Goal: Information Seeking & Learning: Learn about a topic

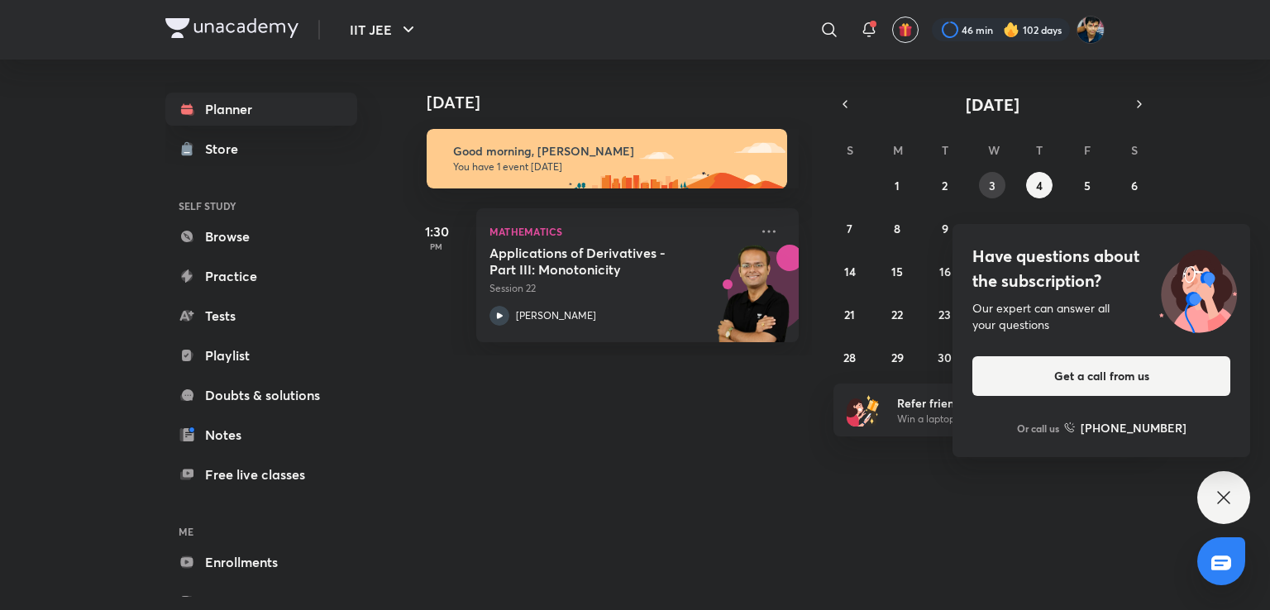
click at [983, 176] on button "3" at bounding box center [992, 185] width 26 height 26
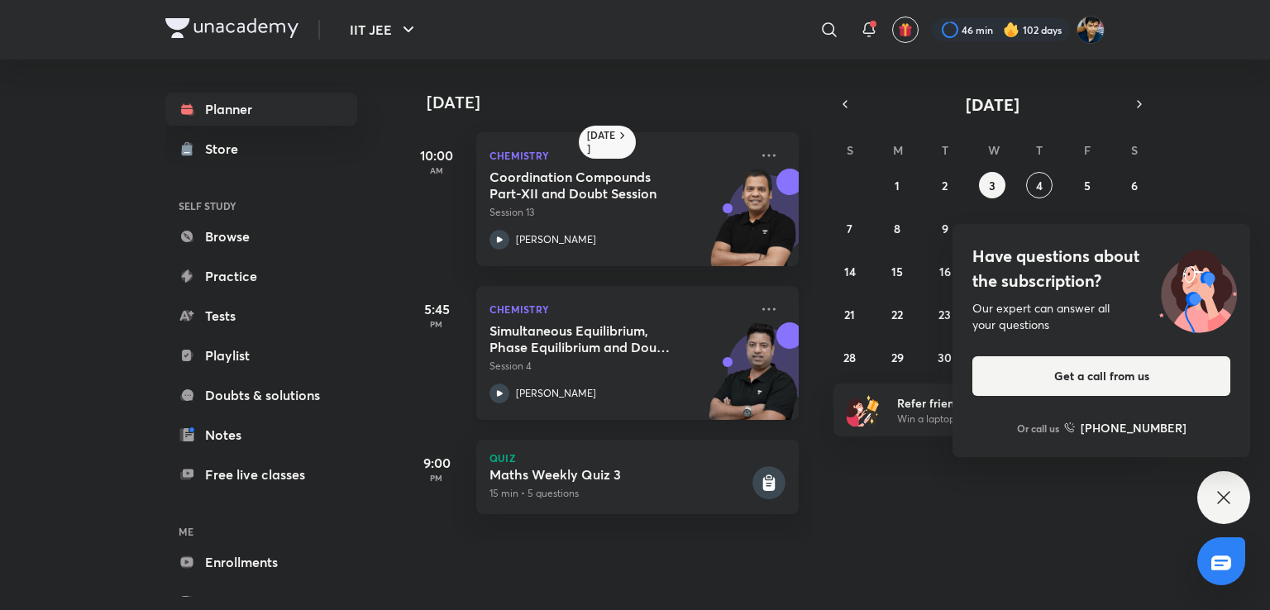
click at [665, 339] on h5 "Simultaneous Equilibrium, Phase Equilibrium and Doubt Clearing Session" at bounding box center [593, 339] width 206 height 33
